Goal: Task Accomplishment & Management: Use online tool/utility

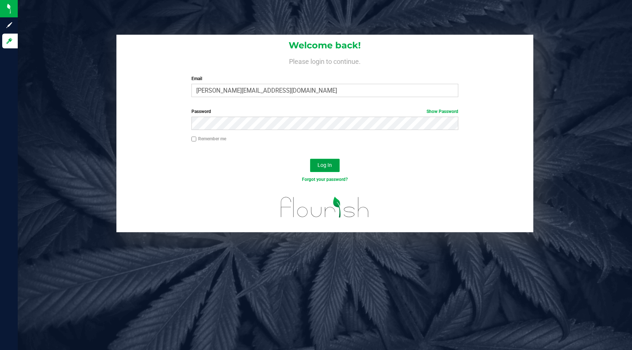
click at [317, 161] on button "Log In" at bounding box center [325, 165] width 30 height 13
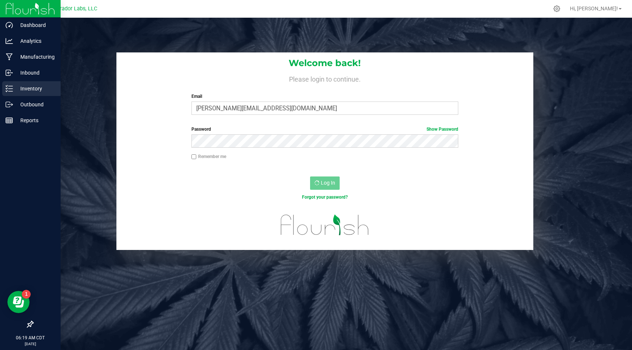
click at [16, 89] on p "Inventory" at bounding box center [35, 88] width 44 height 9
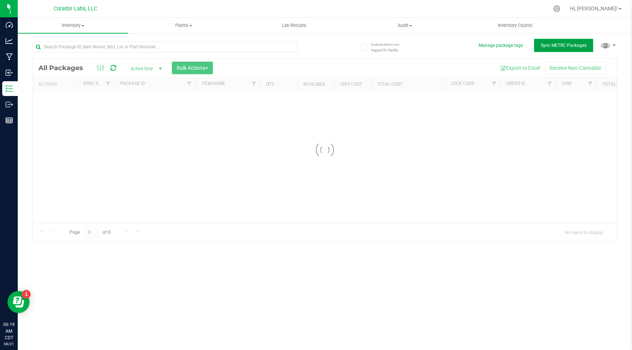
click at [555, 47] on span "Sync METRC Packages" at bounding box center [563, 45] width 46 height 5
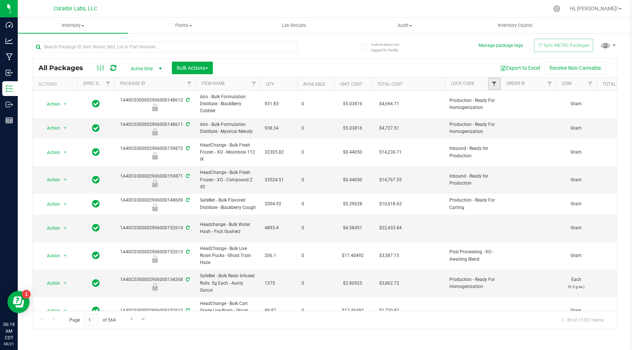
click at [492, 86] on span "Filter" at bounding box center [494, 84] width 6 height 6
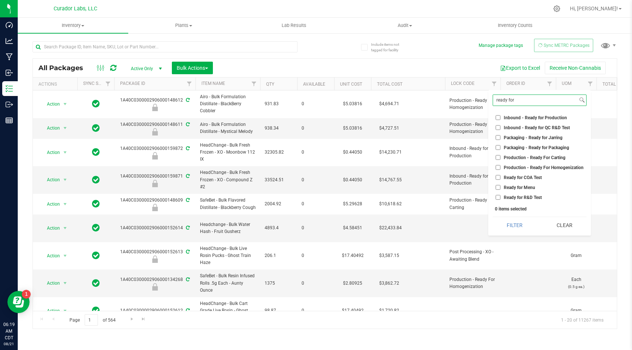
type input "ready for"
click at [497, 176] on input "Ready for COA Test" at bounding box center [497, 177] width 5 height 5
checkbox input "true"
click at [510, 226] on button "Filter" at bounding box center [514, 225] width 44 height 16
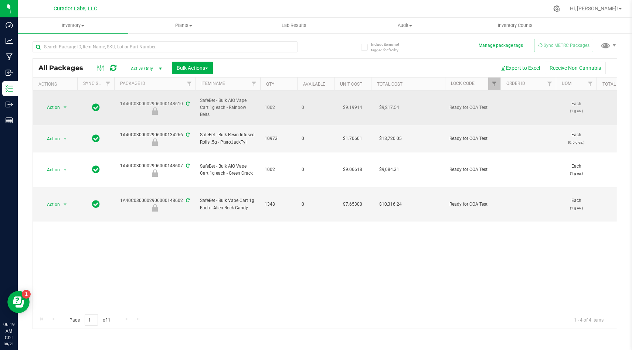
click at [229, 104] on span "SafeBet - Bulk AIO Vape Cart 1g each - Rainbow Belts" at bounding box center [228, 107] width 56 height 21
copy tr "SafeBet - Bulk AIO Vape Cart 1g each - Rainbow Belts"
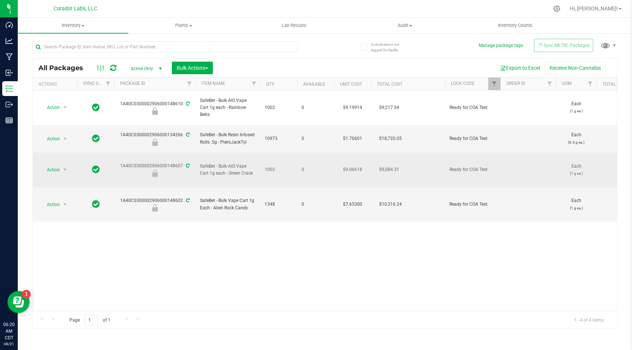
click at [230, 163] on span "SafeBet - Bulk AIO Vape Cart 1g each - Green Crack" at bounding box center [228, 170] width 56 height 14
copy tr "SafeBet - Bulk AIO Vape Cart 1g each - Green Crack"
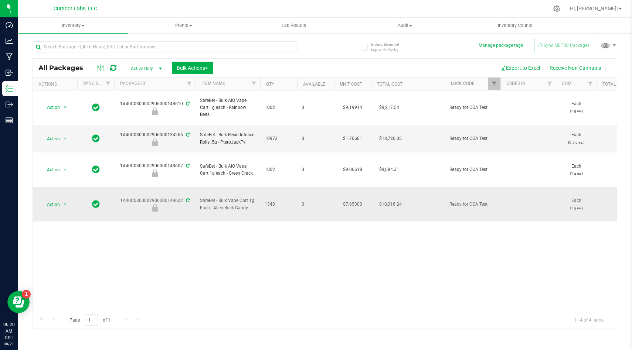
click at [228, 197] on span "SafeBet - Bulk Vape Cart 1g Each - Alien Rock Candy" at bounding box center [228, 204] width 56 height 14
copy tr "SafeBet - Bulk Vape Cart 1g Each - Alien Rock Candy"
click at [238, 133] on span "SafeBet - Bulk Resin Infused Rolls .5g - PteroJackTyl" at bounding box center [228, 139] width 56 height 14
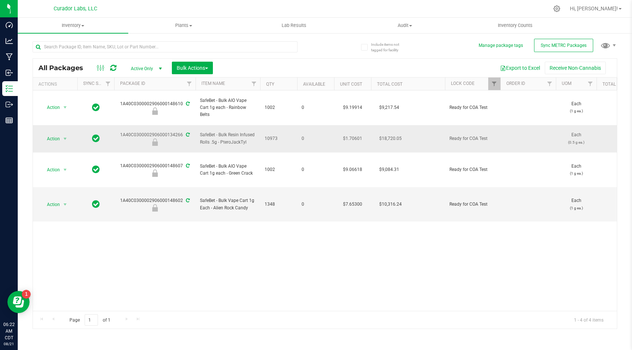
click at [238, 133] on span "SafeBet - Bulk Resin Infused Rolls .5g - PteroJackTyl" at bounding box center [228, 139] width 56 height 14
copy tr "SafeBet - Bulk Resin Infused Rolls .5g - PteroJackTyl"
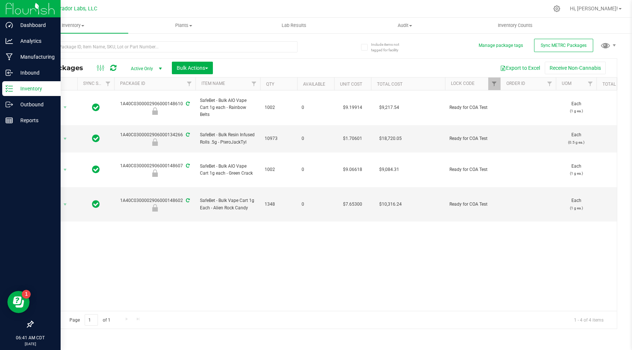
click at [1, 8] on div at bounding box center [30, 9] width 61 height 18
click at [12, 8] on img at bounding box center [31, 8] width 50 height 17
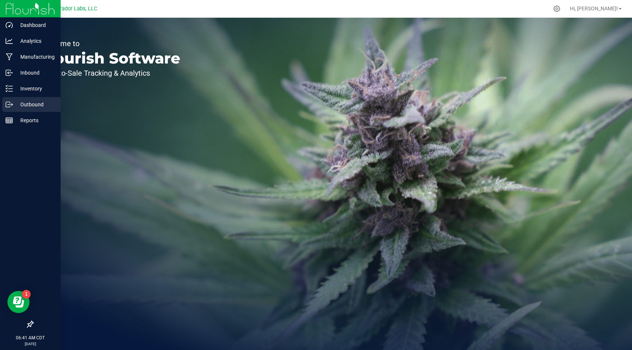
click at [28, 98] on div "Outbound" at bounding box center [31, 104] width 58 height 15
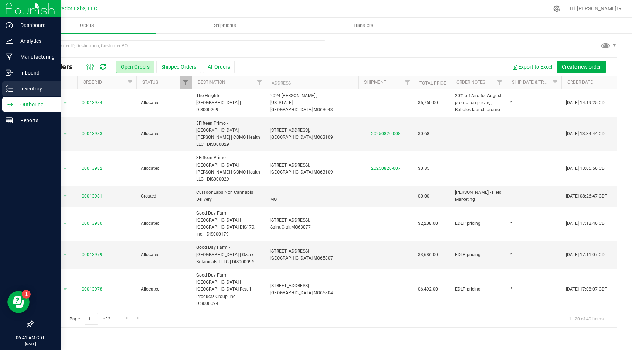
click at [25, 94] on div "Inventory" at bounding box center [31, 88] width 58 height 15
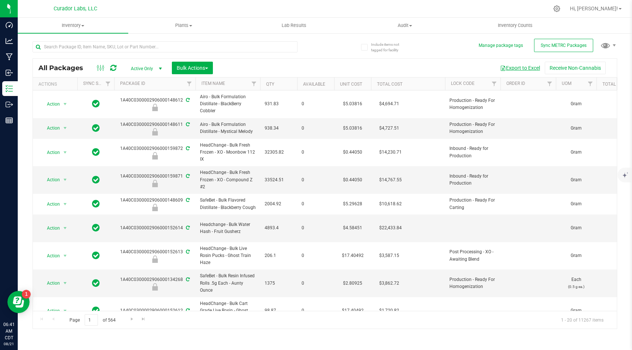
click at [516, 69] on button "Export to Excel" at bounding box center [520, 68] width 50 height 13
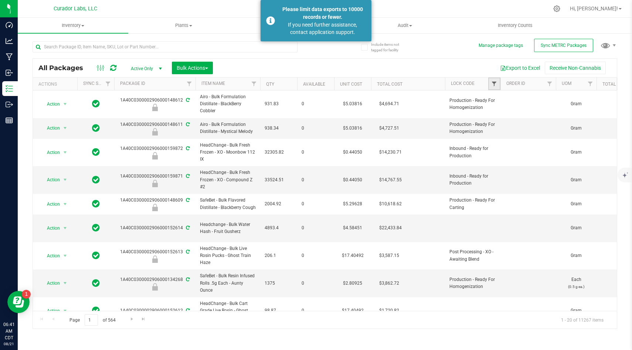
click at [493, 84] on span "Filter" at bounding box center [494, 84] width 6 height 6
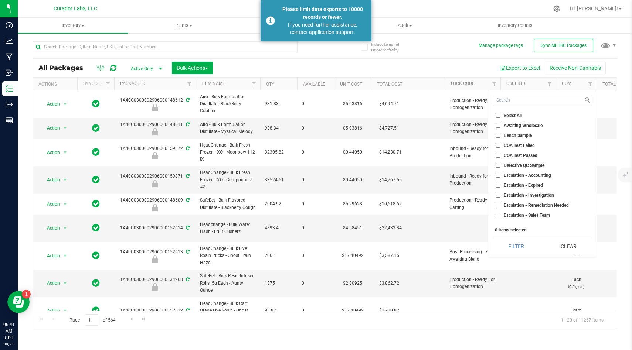
click at [497, 114] on input "Select All" at bounding box center [497, 115] width 5 height 5
checkbox input "true"
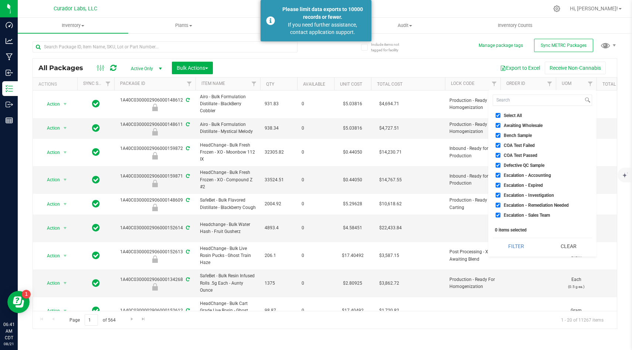
checkbox input "true"
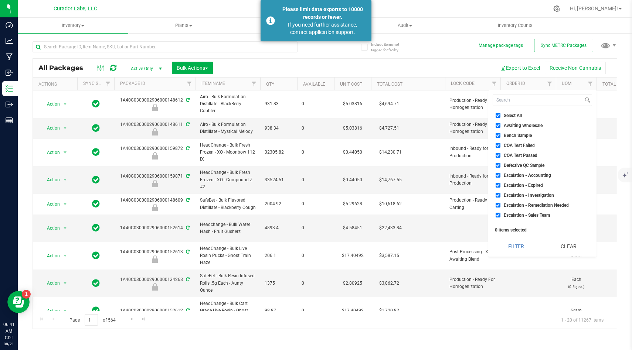
checkbox input "true"
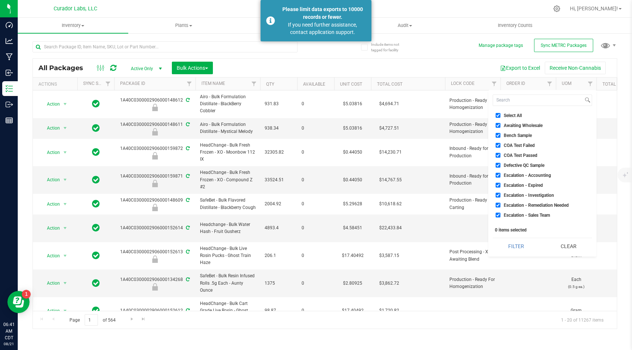
checkbox input "true"
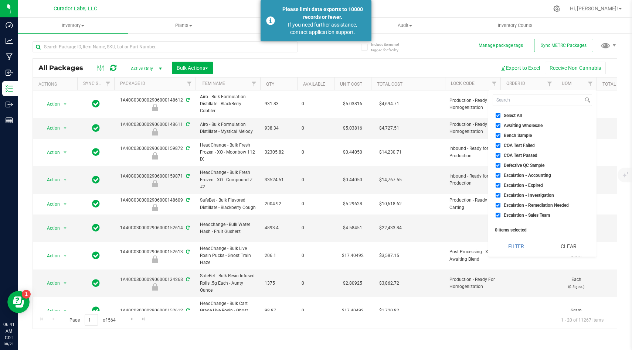
checkbox input "true"
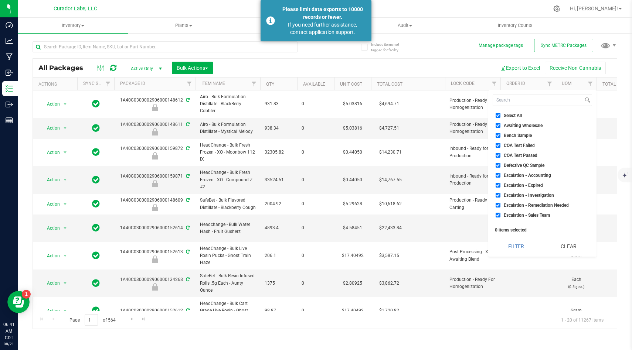
checkbox input "true"
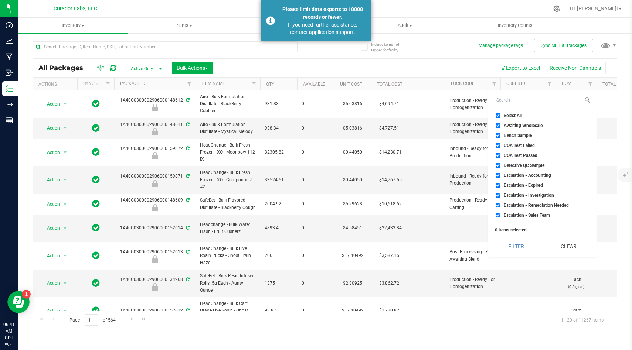
checkbox input "true"
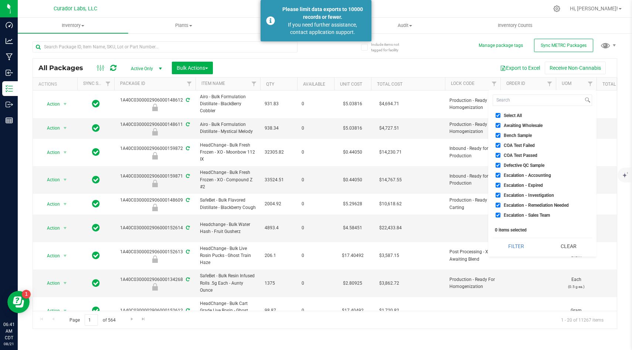
checkbox input "true"
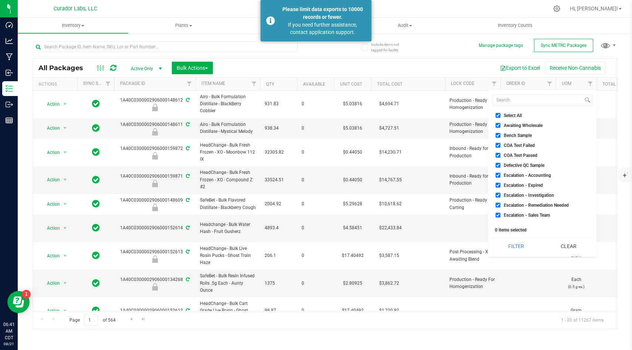
checkbox input "true"
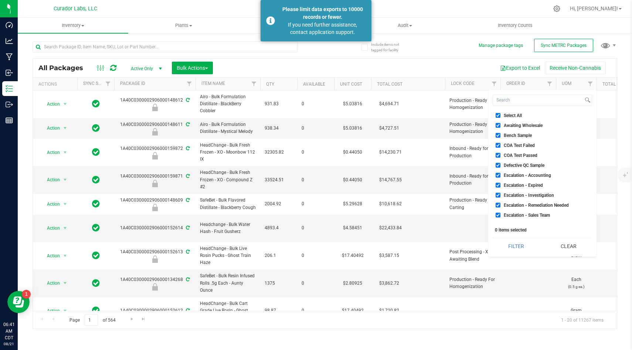
checkbox input "true"
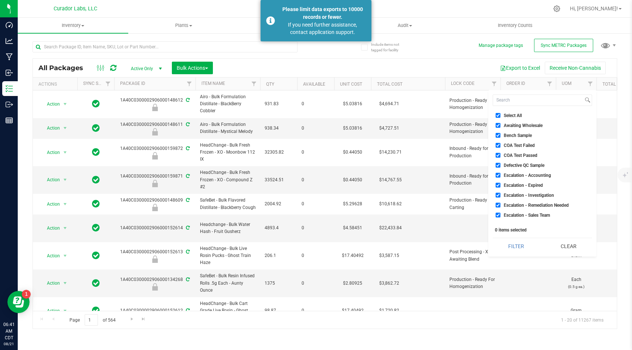
checkbox input "true"
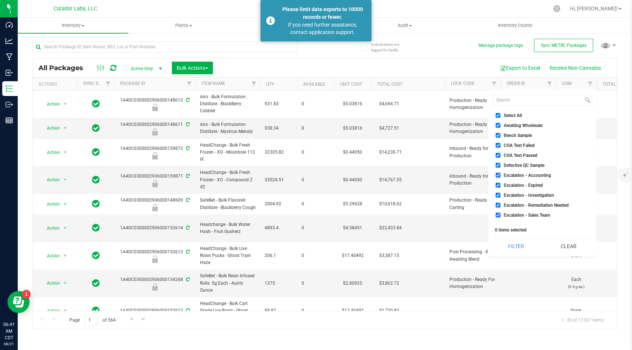
checkbox input "true"
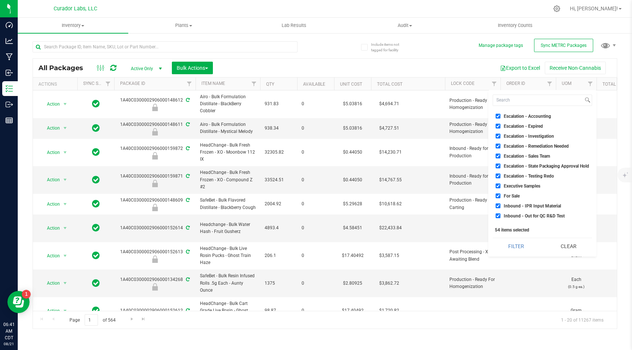
scroll to position [59, 0]
click at [498, 197] on input "For Sale" at bounding box center [497, 196] width 5 height 5
checkbox input "false"
click at [516, 247] on button "Filter" at bounding box center [515, 246] width 47 height 16
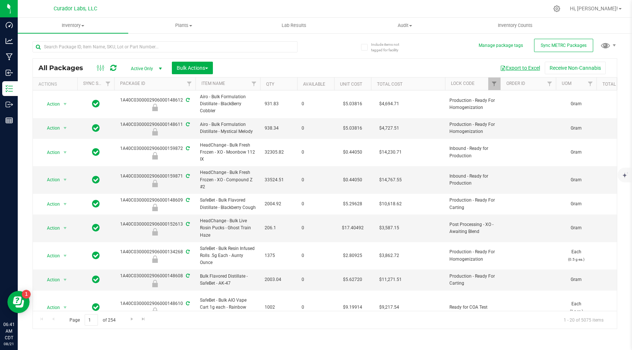
click at [524, 69] on button "Export to Excel" at bounding box center [520, 68] width 50 height 13
click at [495, 85] on span "Filter" at bounding box center [494, 84] width 6 height 6
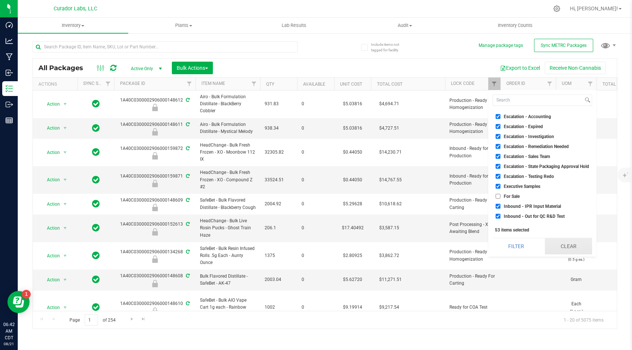
click at [549, 246] on button "Clear" at bounding box center [568, 246] width 47 height 16
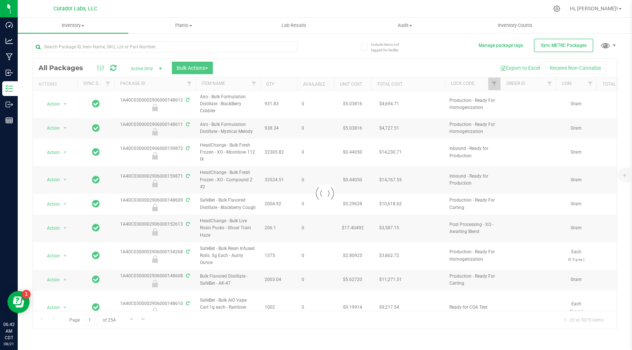
click at [494, 85] on div at bounding box center [325, 194] width 584 height 270
checkbox input "false"
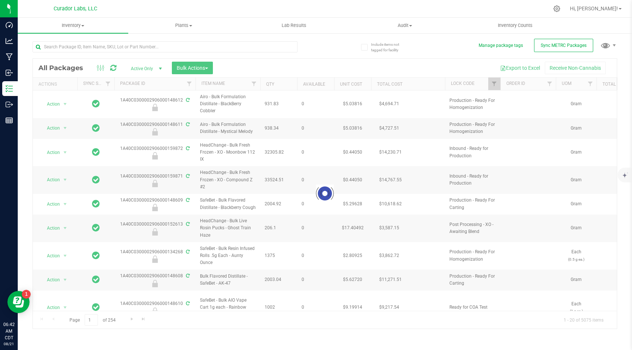
checkbox input "false"
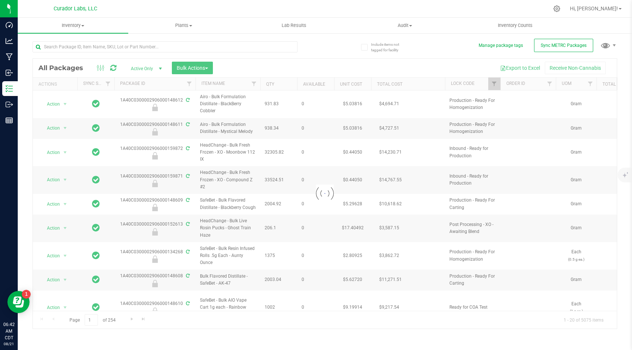
checkbox input "false"
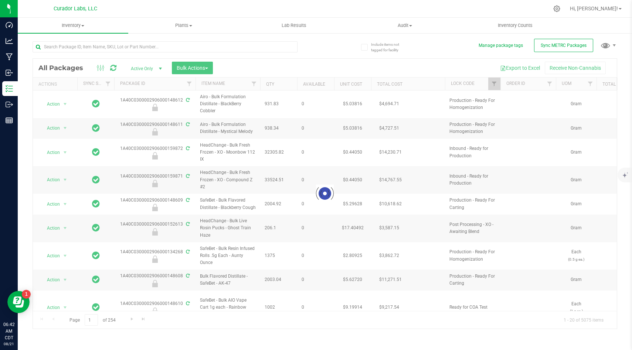
checkbox input "false"
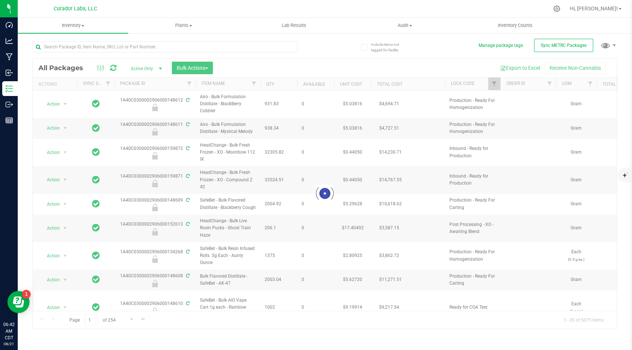
checkbox input "false"
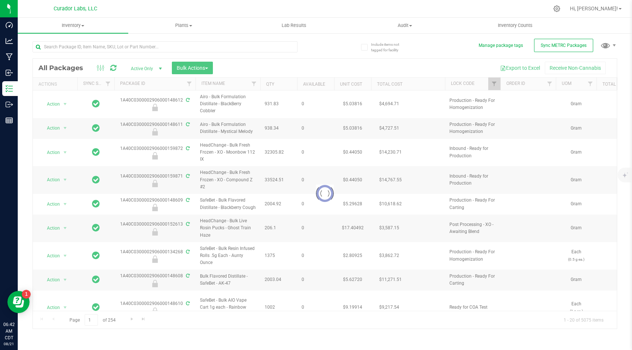
checkbox input "false"
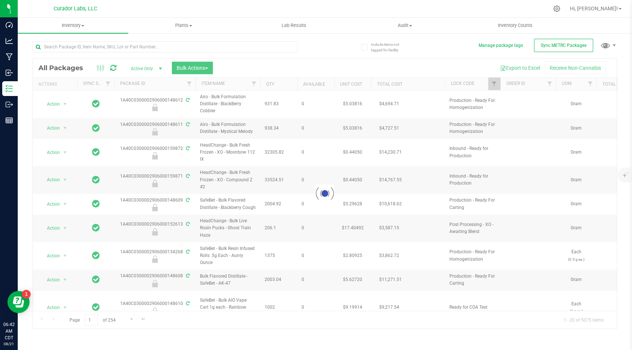
checkbox input "false"
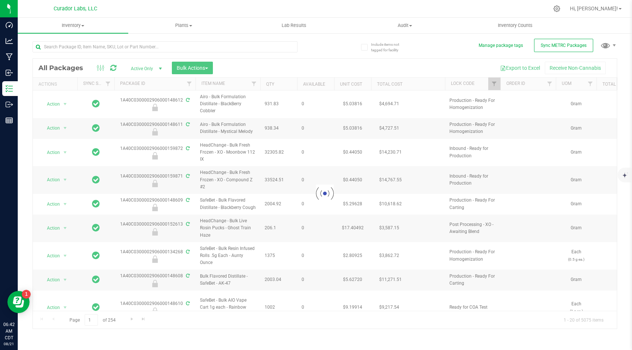
checkbox input "false"
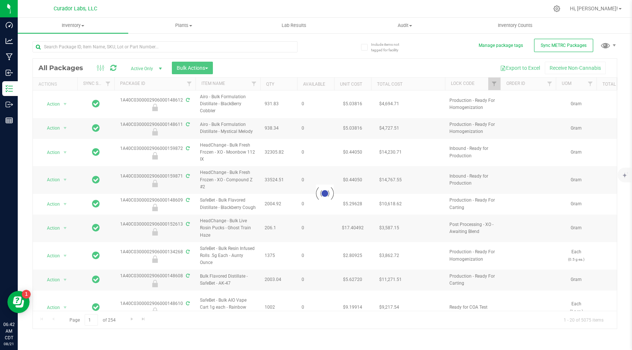
checkbox input "false"
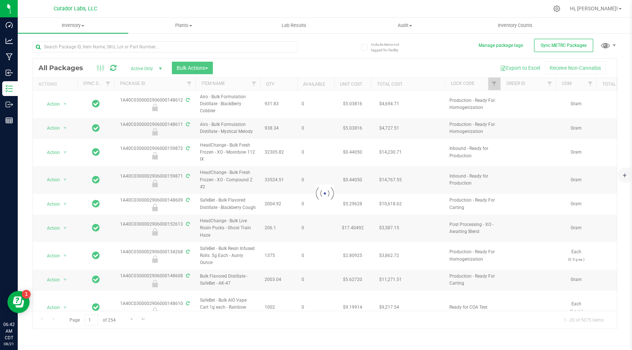
checkbox input "false"
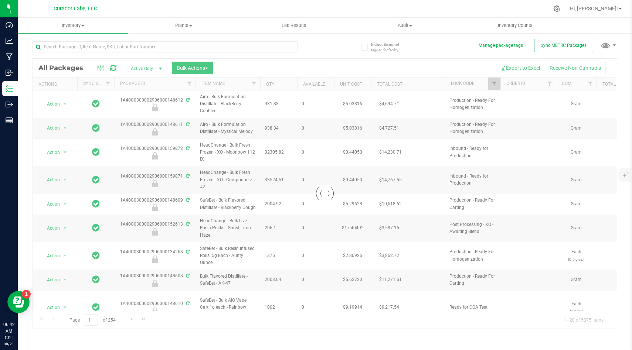
checkbox input "false"
click at [494, 83] on div at bounding box center [325, 194] width 584 height 270
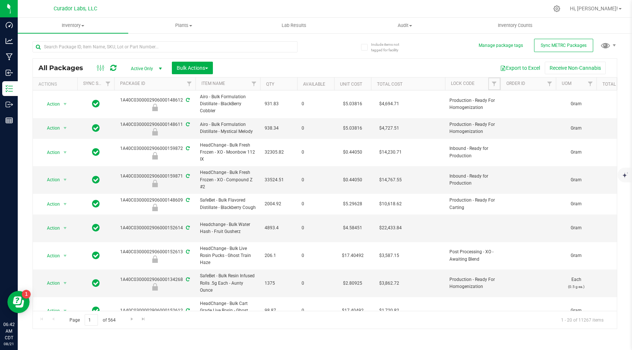
click at [493, 83] on span "Filter" at bounding box center [494, 84] width 6 height 6
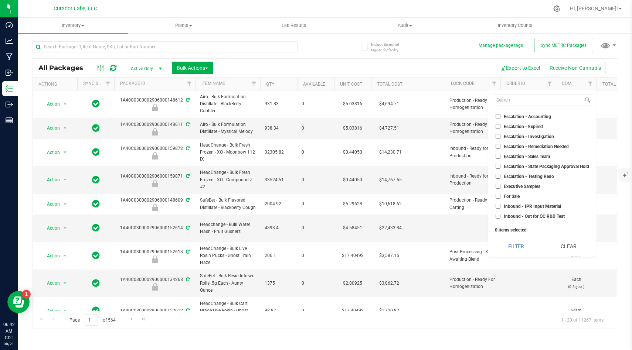
click at [498, 194] on input "For Sale" at bounding box center [497, 196] width 5 height 5
checkbox input "true"
click at [510, 252] on button "Filter" at bounding box center [515, 246] width 47 height 16
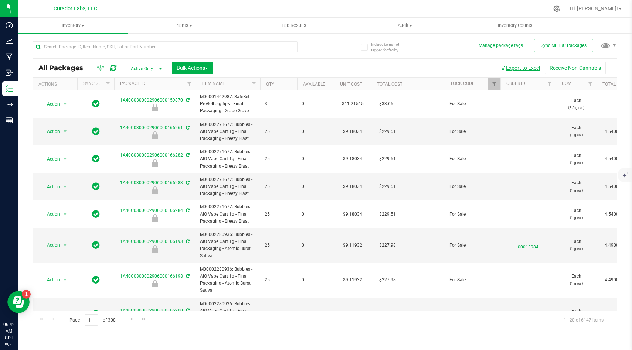
click at [523, 68] on button "Export to Excel" at bounding box center [520, 68] width 50 height 13
click at [317, 52] on div at bounding box center [179, 47] width 292 height 24
